Goal: Check status: Check status

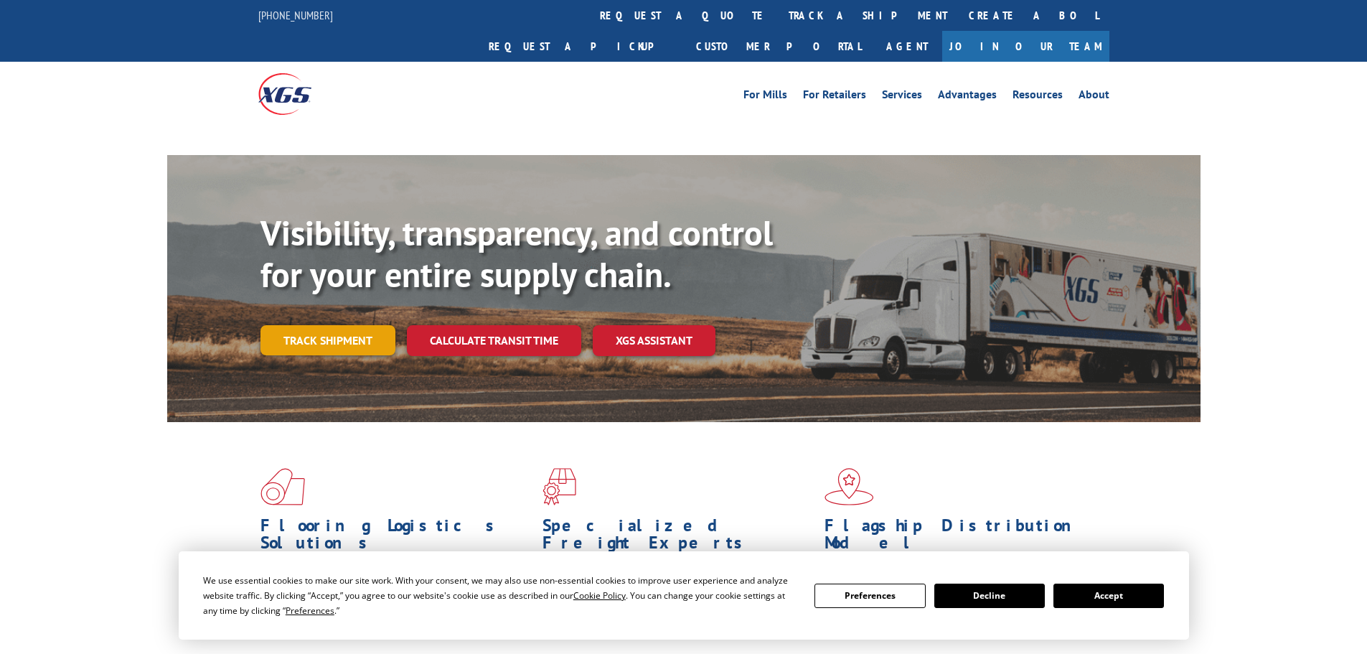
click at [318, 325] on link "Track shipment" at bounding box center [327, 340] width 135 height 30
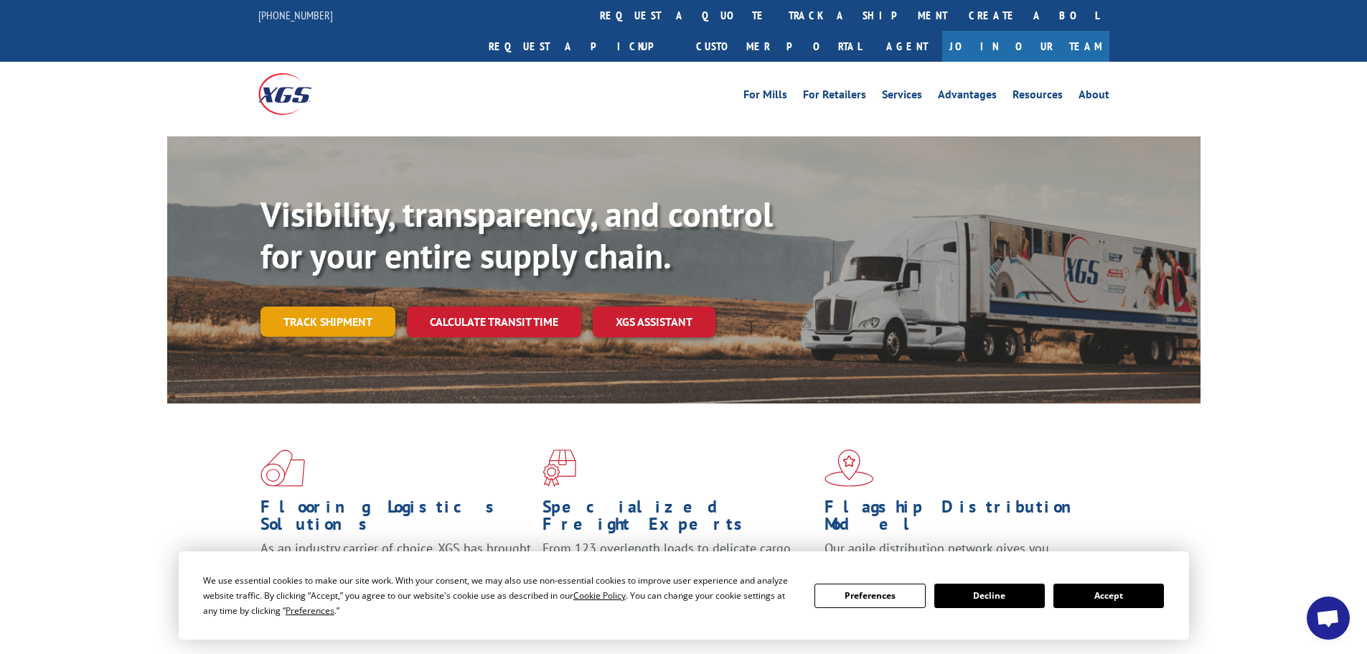
click at [347, 306] on link "Track shipment" at bounding box center [327, 321] width 135 height 30
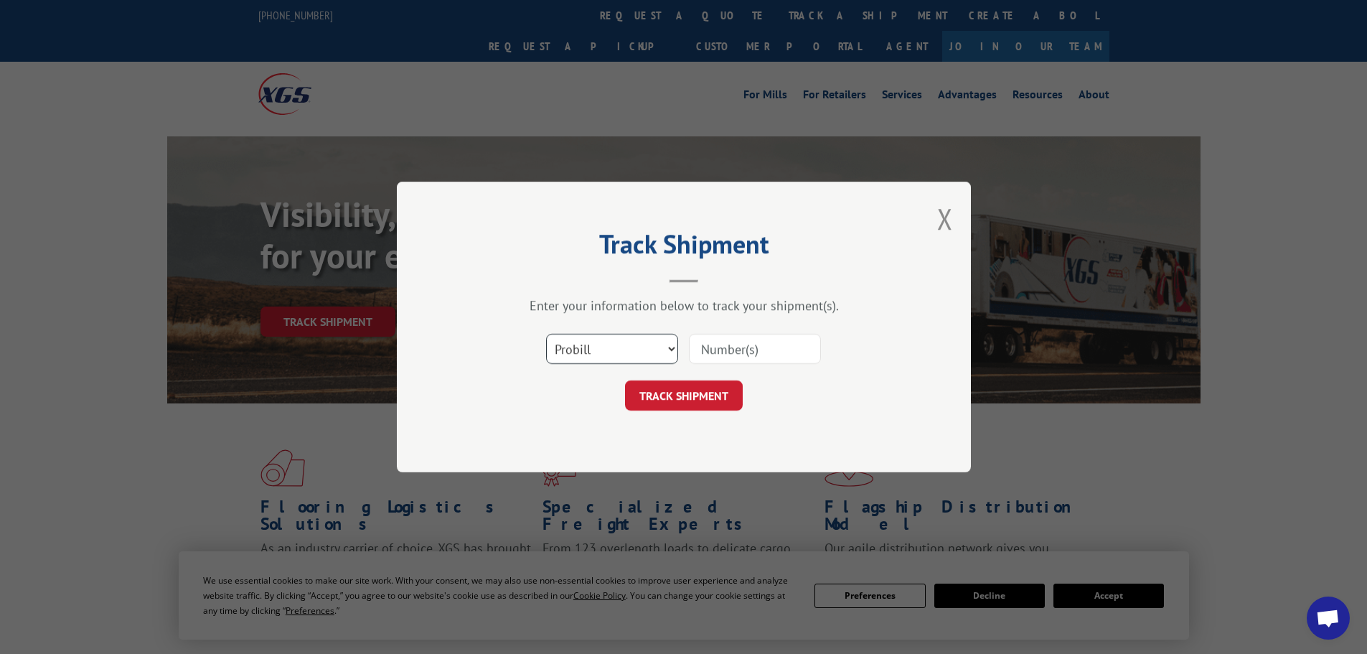
click at [598, 362] on select "Select category... Probill BOL PO" at bounding box center [612, 349] width 132 height 30
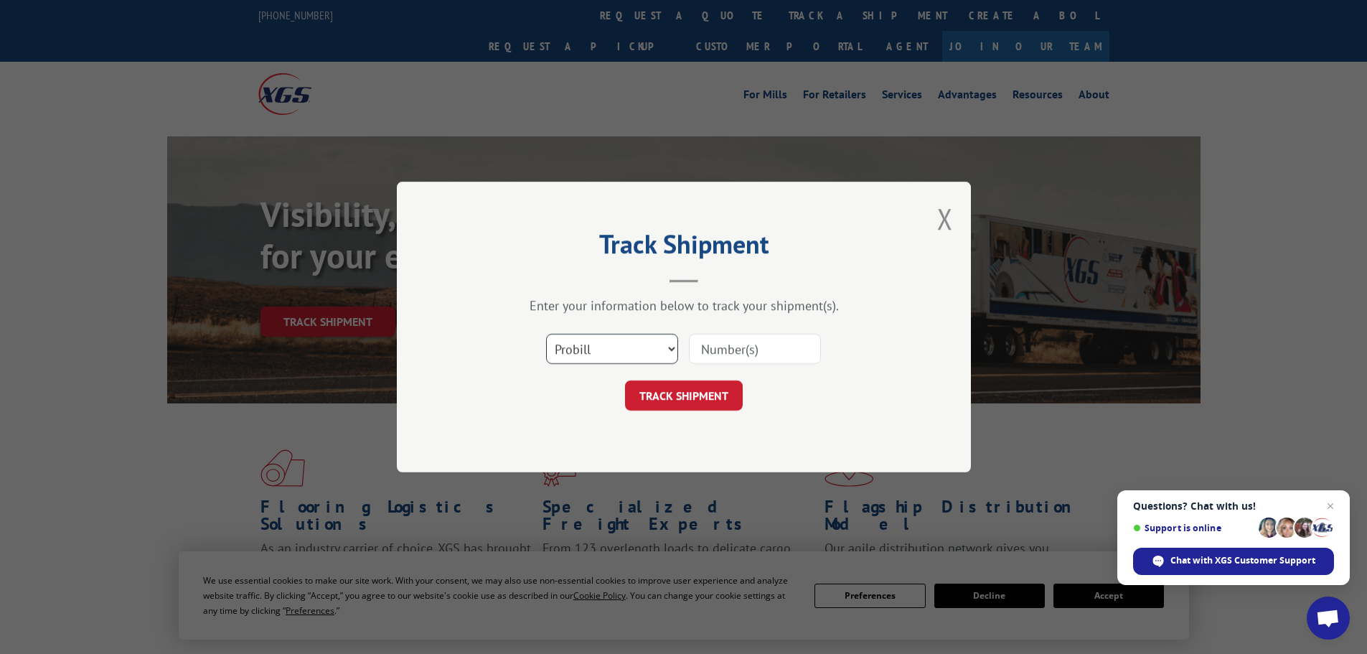
select select "bol"
click at [546, 334] on select "Select category... Probill BOL PO" at bounding box center [612, 349] width 132 height 30
click at [706, 354] on input at bounding box center [755, 349] width 132 height 30
paste input "18015874"
type input "18015874"
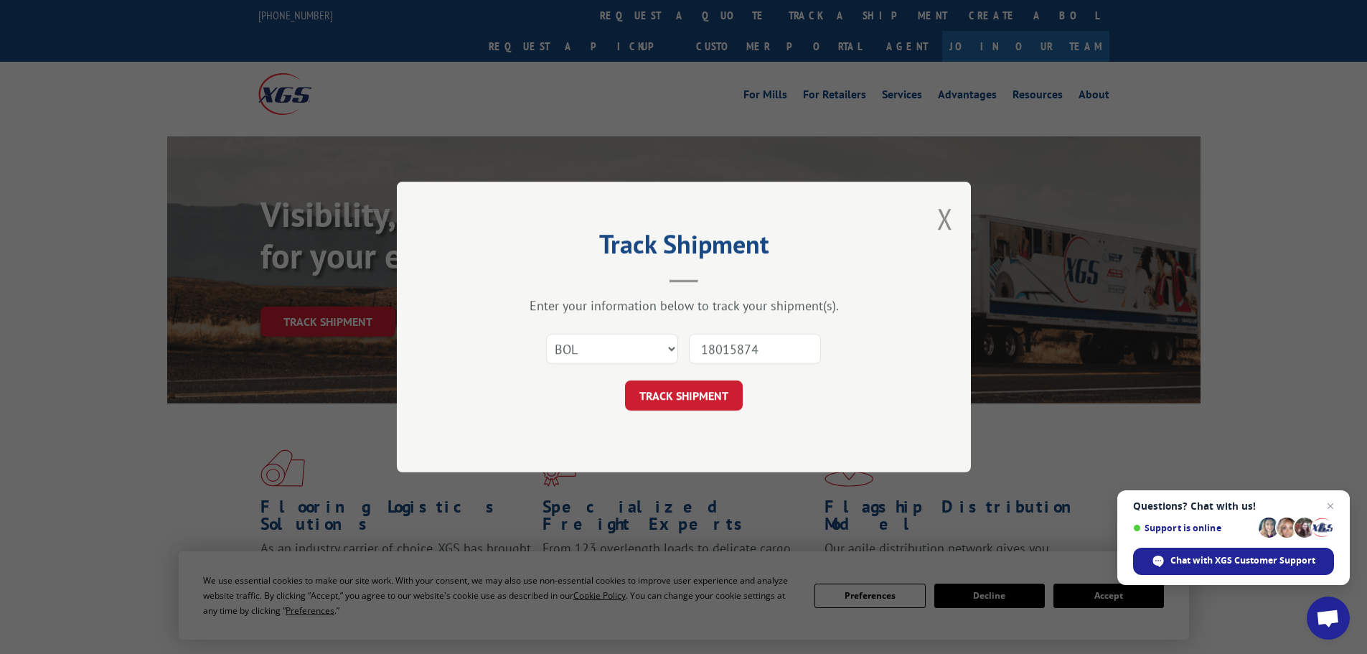
click at [695, 422] on div "Track Shipment Enter your information below to track your shipment(s). Select c…" at bounding box center [684, 327] width 574 height 291
click at [696, 400] on button "TRACK SHIPMENT" at bounding box center [684, 395] width 118 height 30
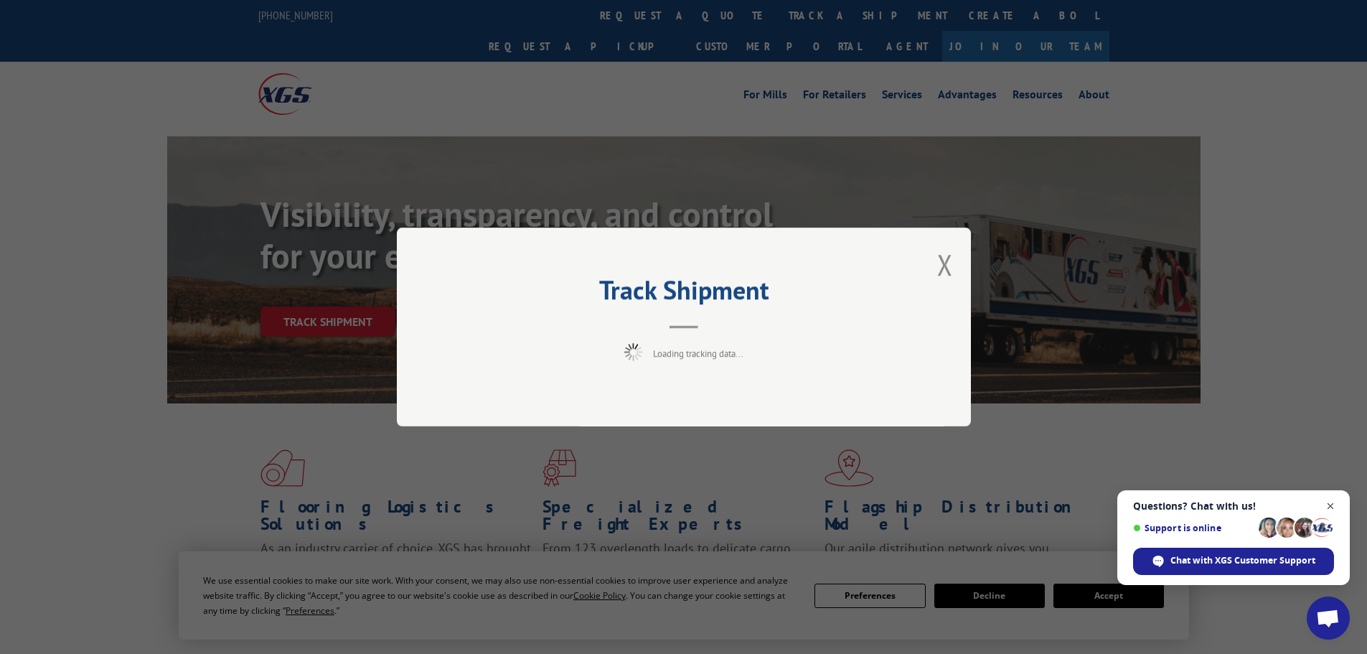
click at [1328, 504] on span "Open chat" at bounding box center [1331, 506] width 18 height 18
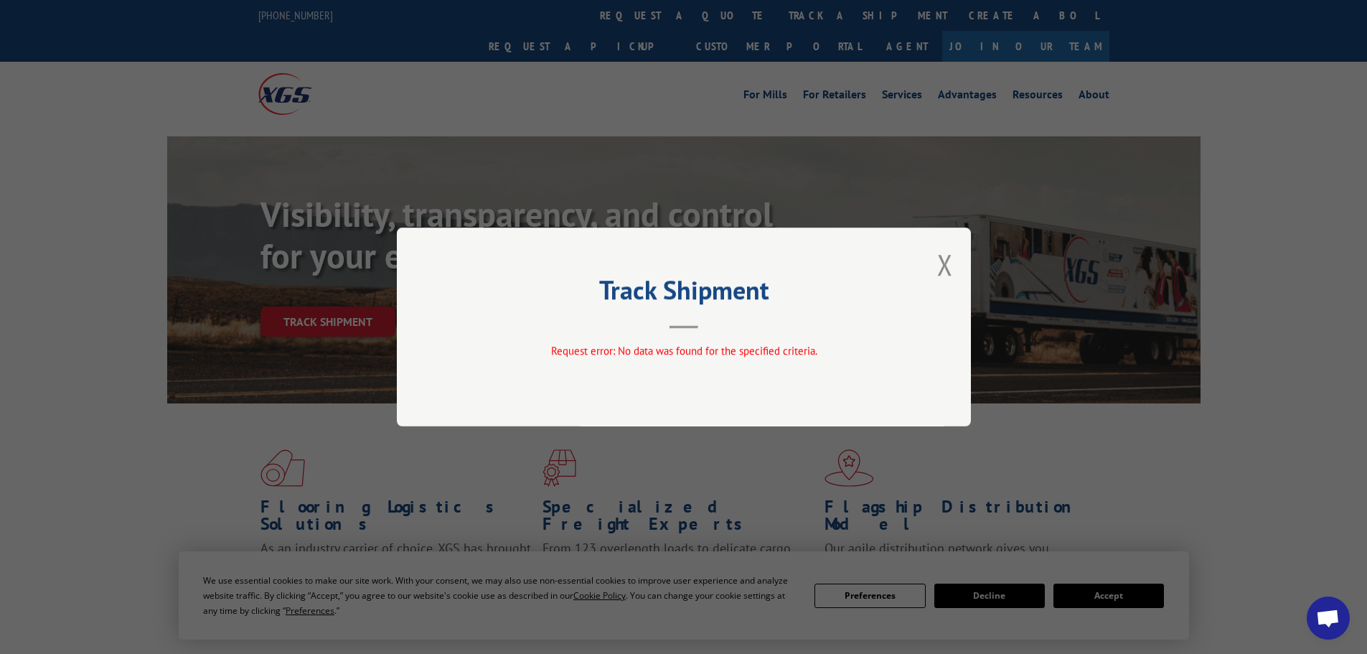
drag, startPoint x: 939, startPoint y: 266, endPoint x: 922, endPoint y: 253, distance: 21.5
click at [941, 266] on button "Close modal" at bounding box center [945, 264] width 16 height 38
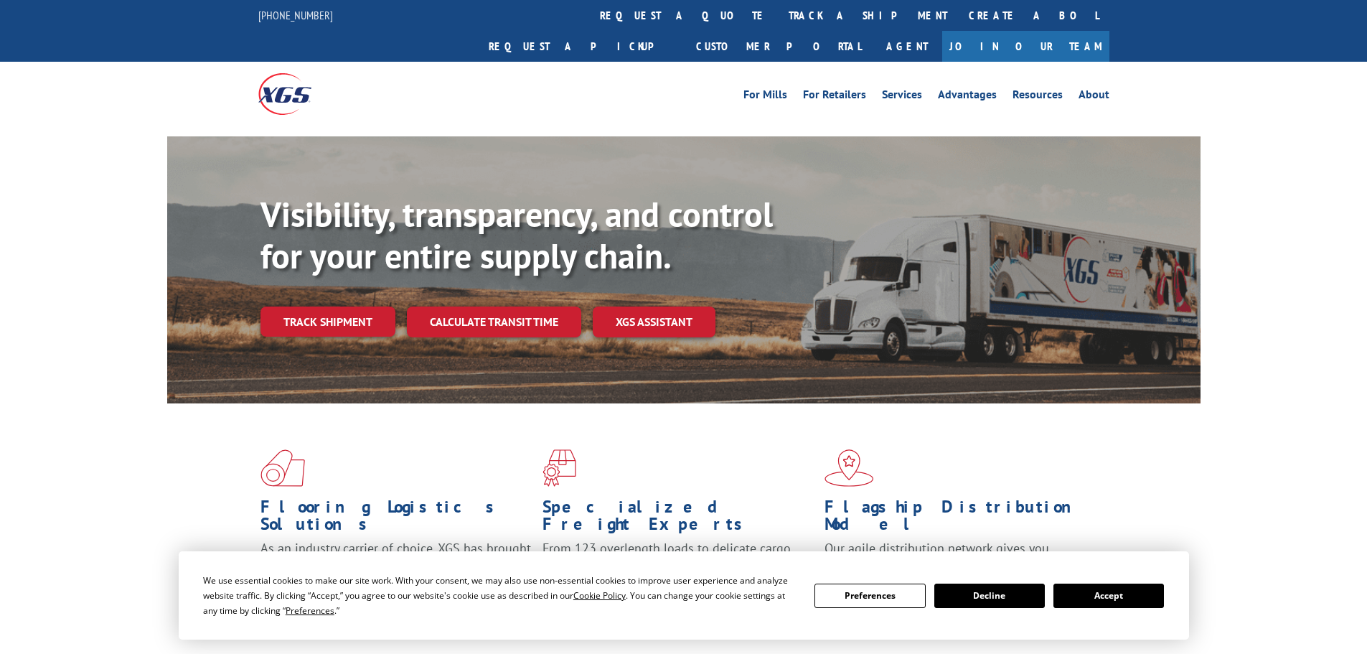
click at [305, 306] on link "Track shipment" at bounding box center [327, 321] width 135 height 30
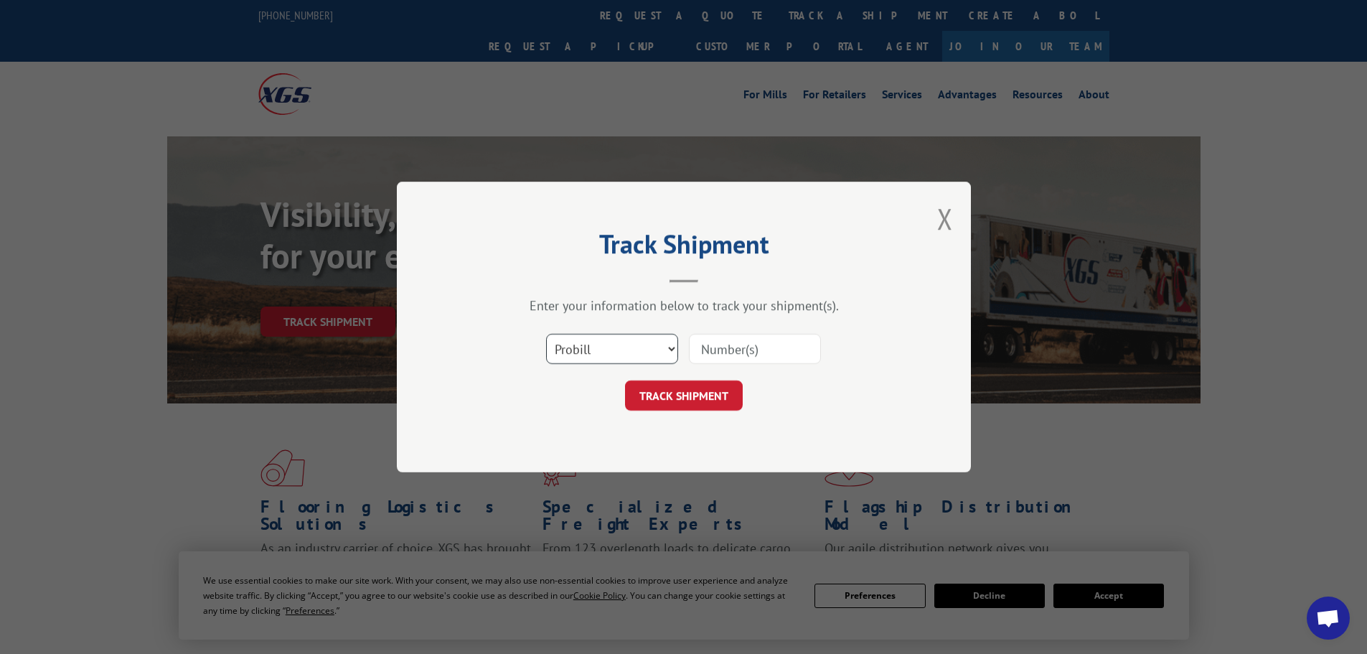
click at [581, 353] on select "Select category... Probill BOL PO" at bounding box center [612, 349] width 132 height 30
select select "bol"
click at [546, 334] on select "Select category... Probill BOL PO" at bounding box center [612, 349] width 132 height 30
click at [703, 342] on input at bounding box center [755, 349] width 132 height 30
paste input "1768108052"
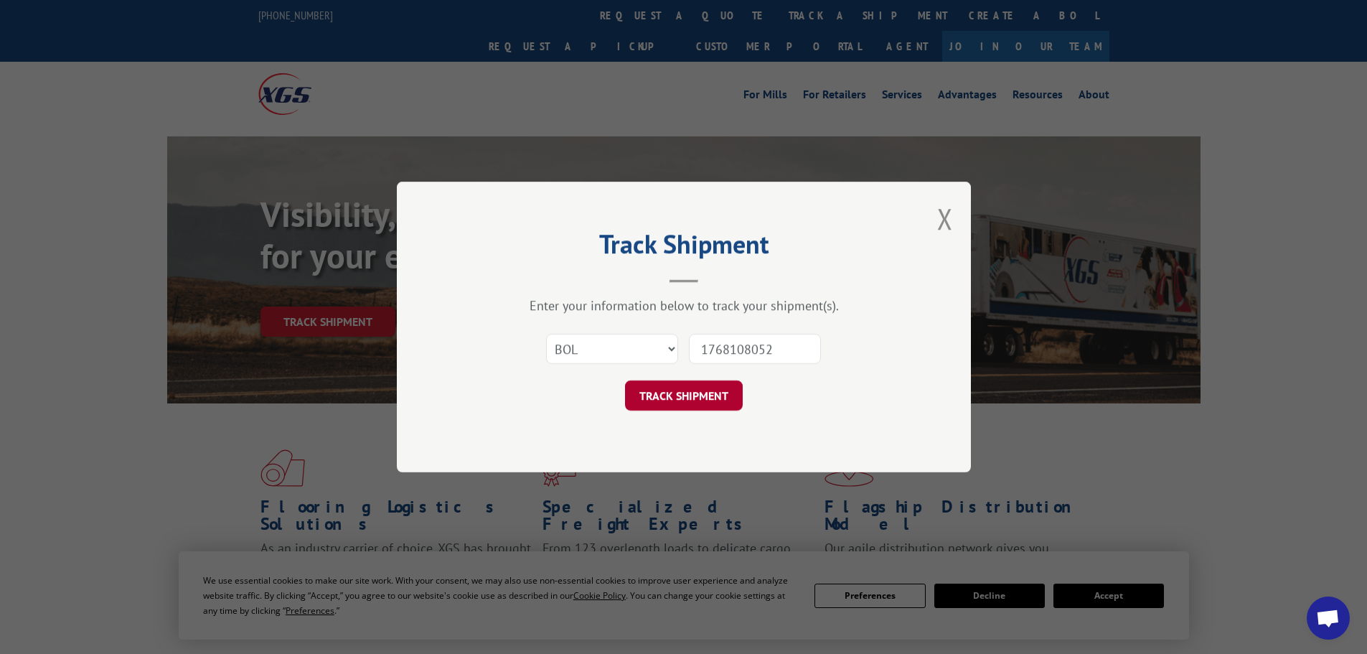
type input "1768108052"
click at [696, 399] on button "TRACK SHIPMENT" at bounding box center [684, 395] width 118 height 30
